Goal: Information Seeking & Learning: Learn about a topic

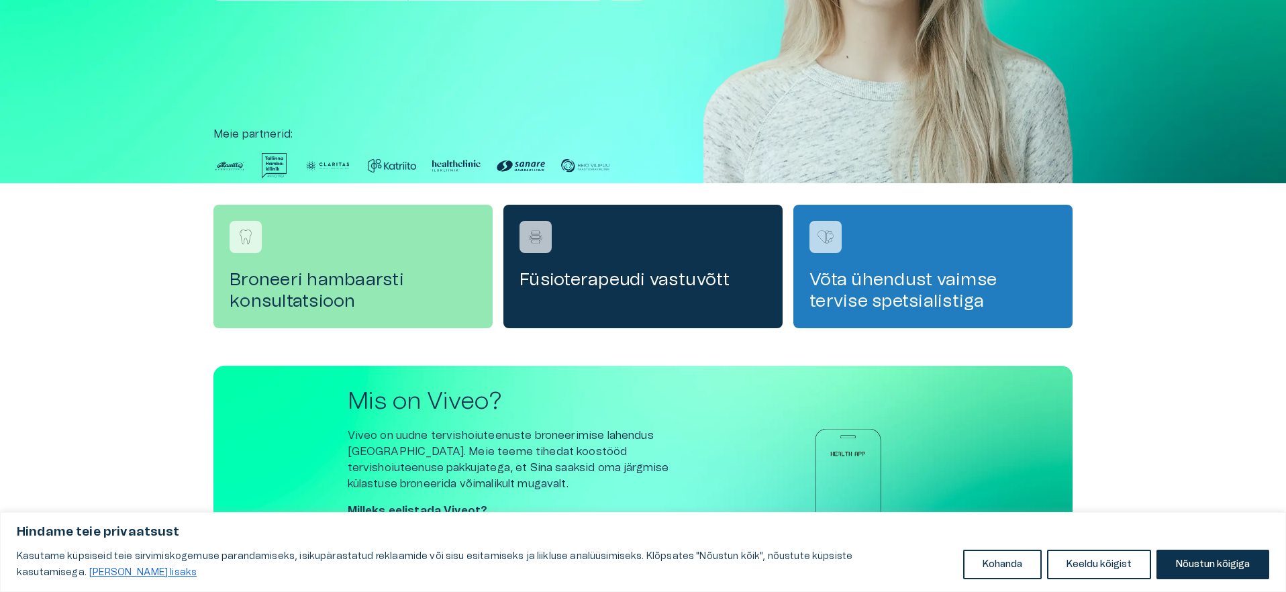
scroll to position [399, 0]
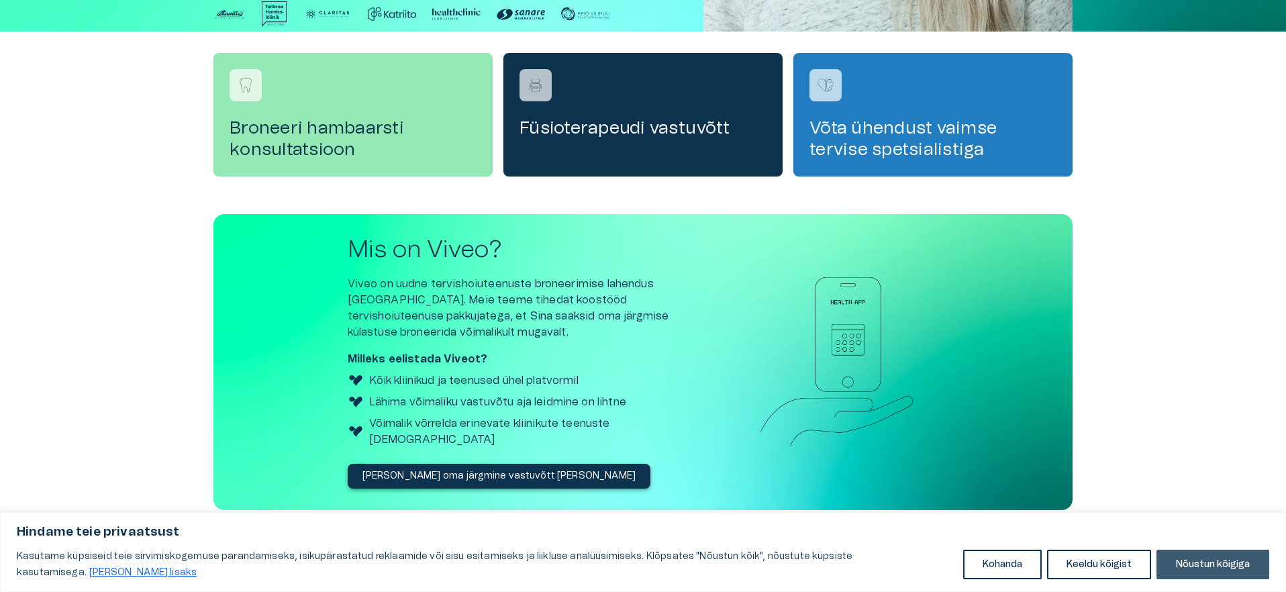
click at [1187, 566] on button "Nõustun kõigiga" at bounding box center [1213, 565] width 113 height 30
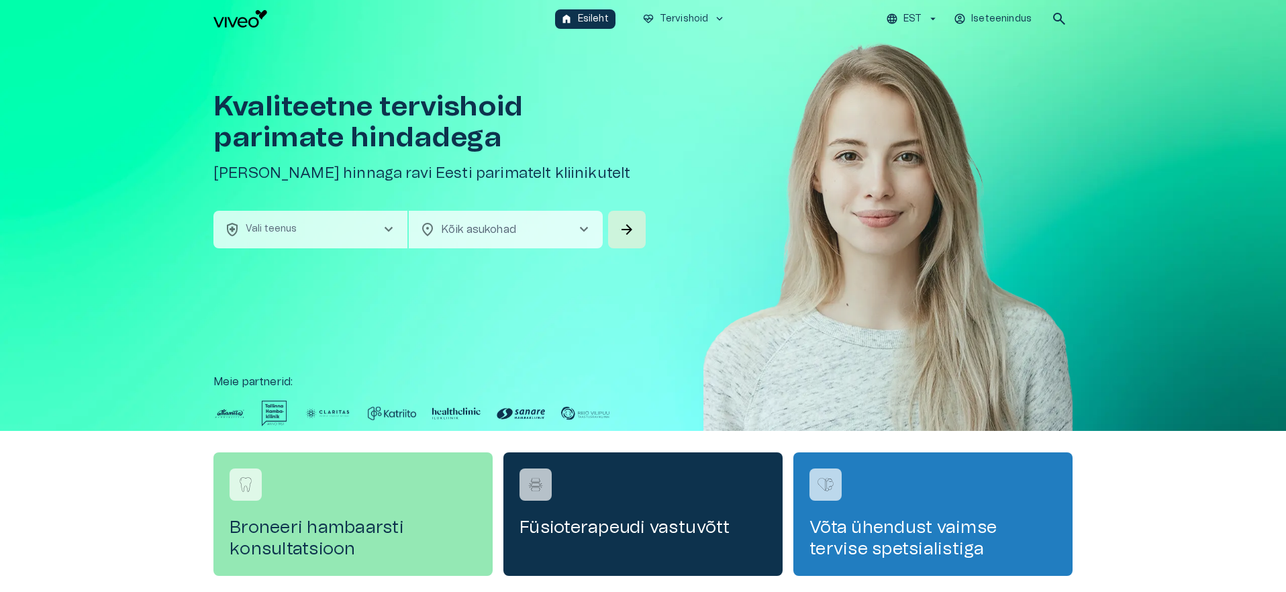
scroll to position [399, 0]
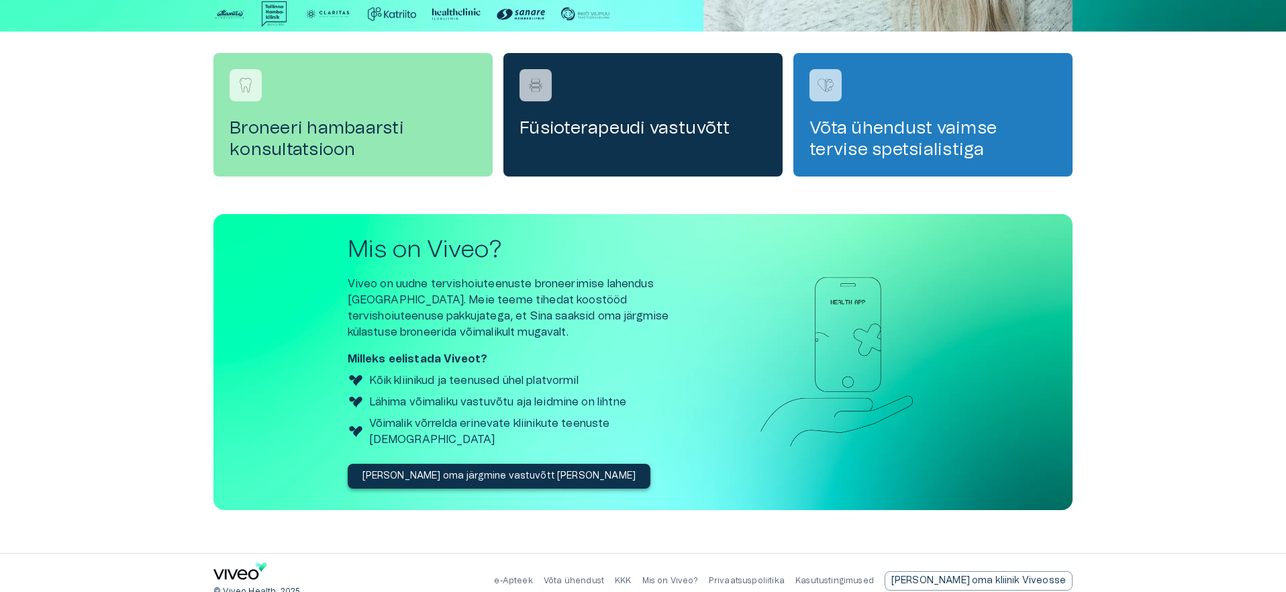
click at [698, 575] on p "Mis on Viveo?" at bounding box center [670, 580] width 56 height 11
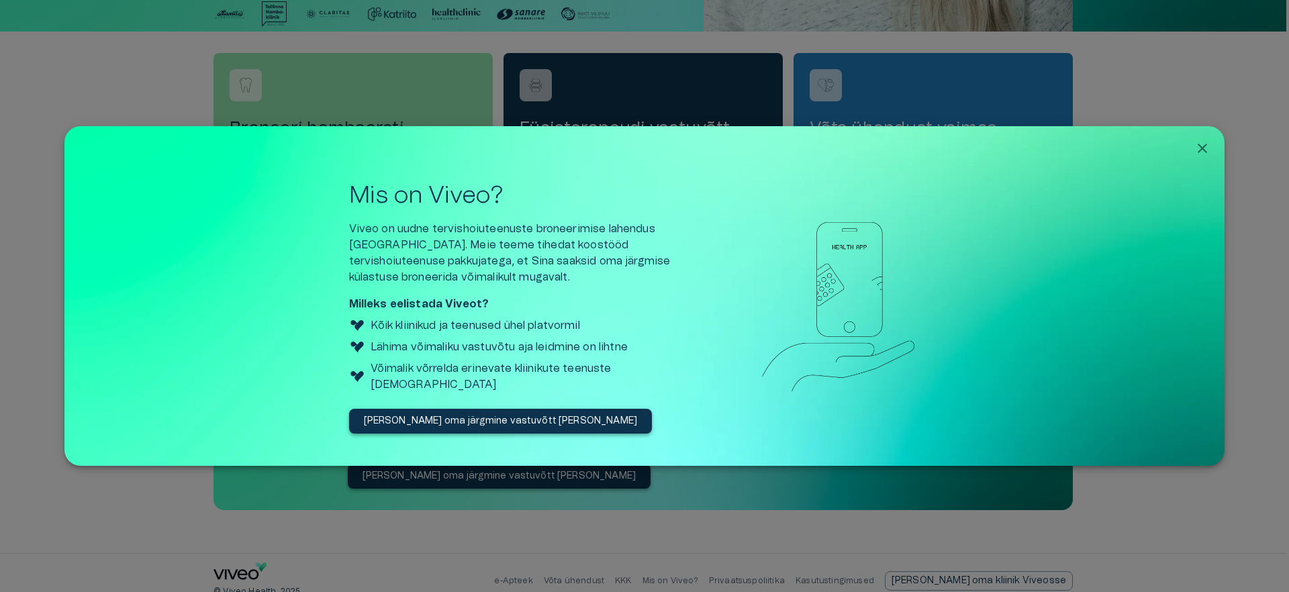
click at [1206, 148] on icon "Close" at bounding box center [1202, 148] width 9 height 9
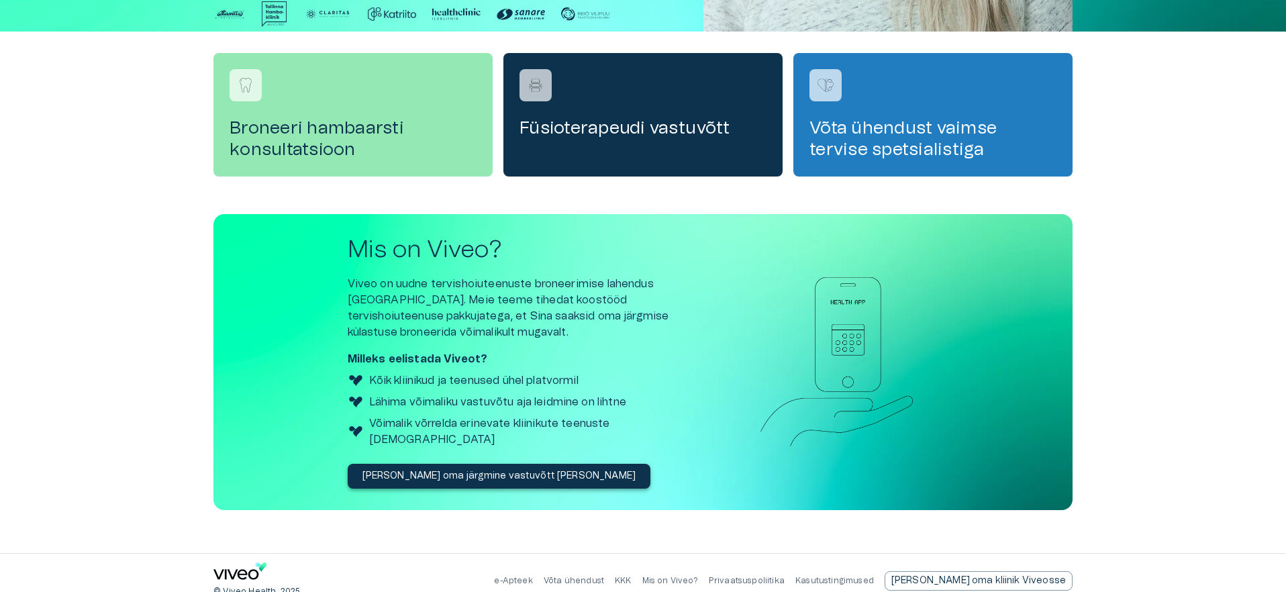
click at [785, 577] on link "Privaatsuspoliitika" at bounding box center [747, 581] width 76 height 8
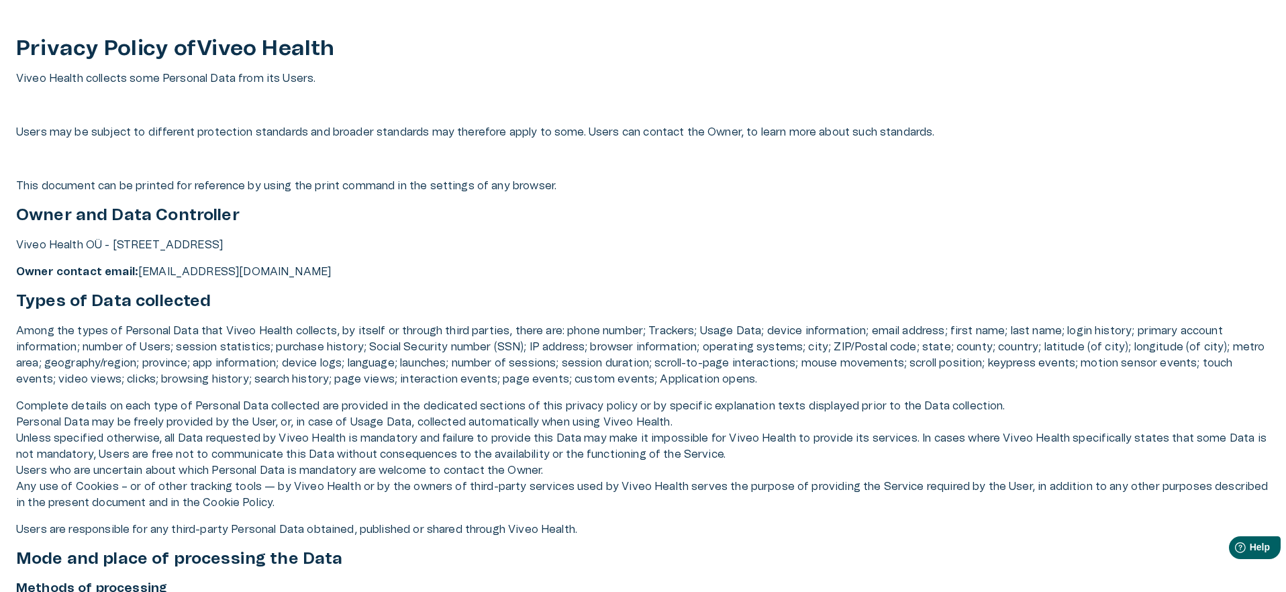
scroll to position [47, 0]
